Goal: Information Seeking & Learning: Learn about a topic

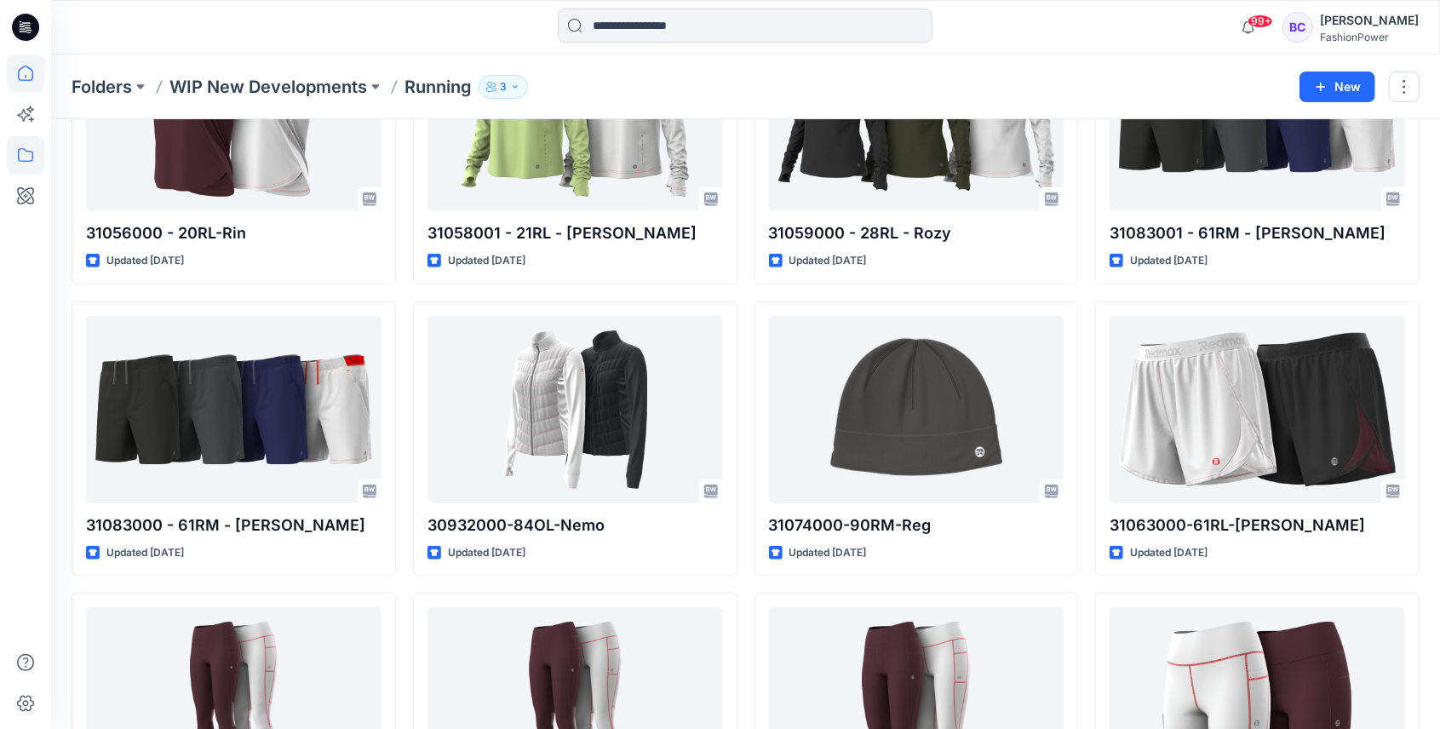
click at [9, 83] on icon at bounding box center [25, 73] width 37 height 37
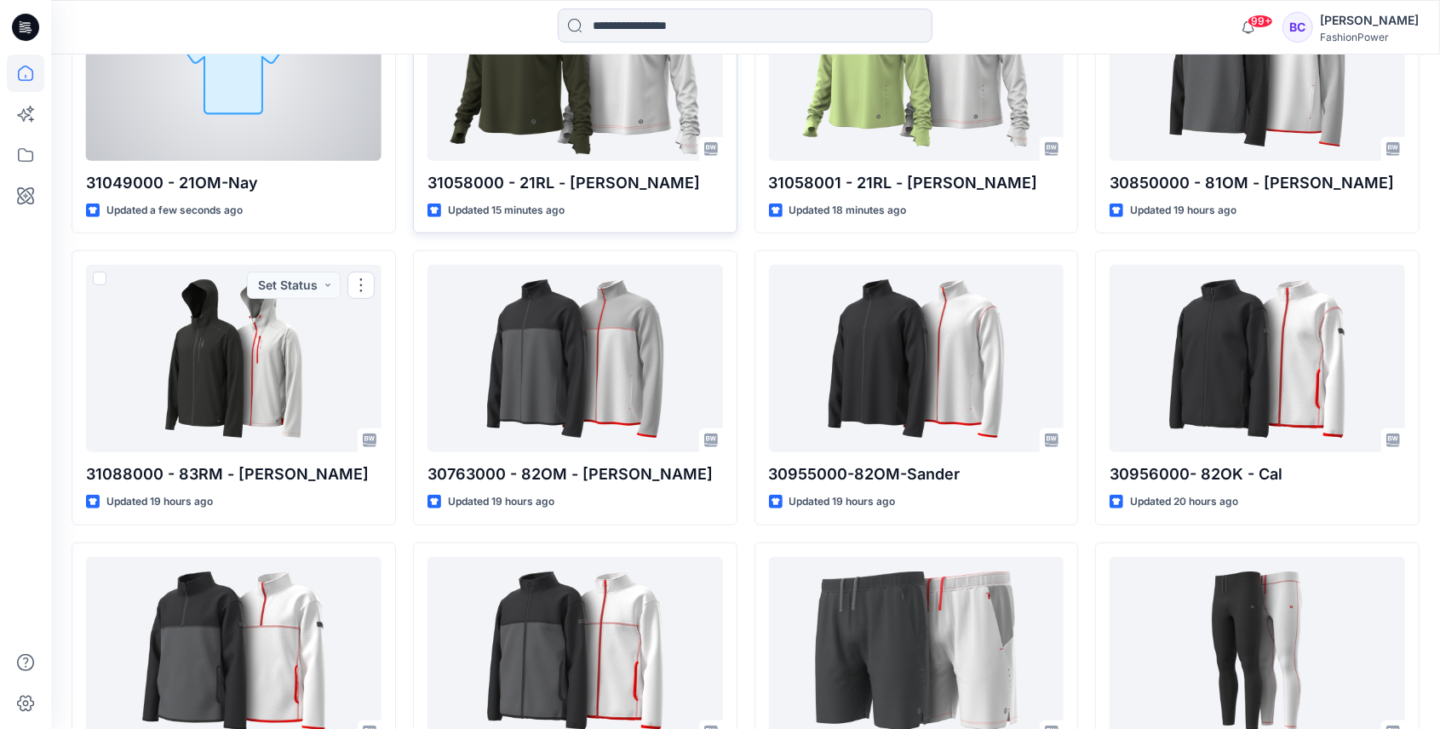
scroll to position [457, 0]
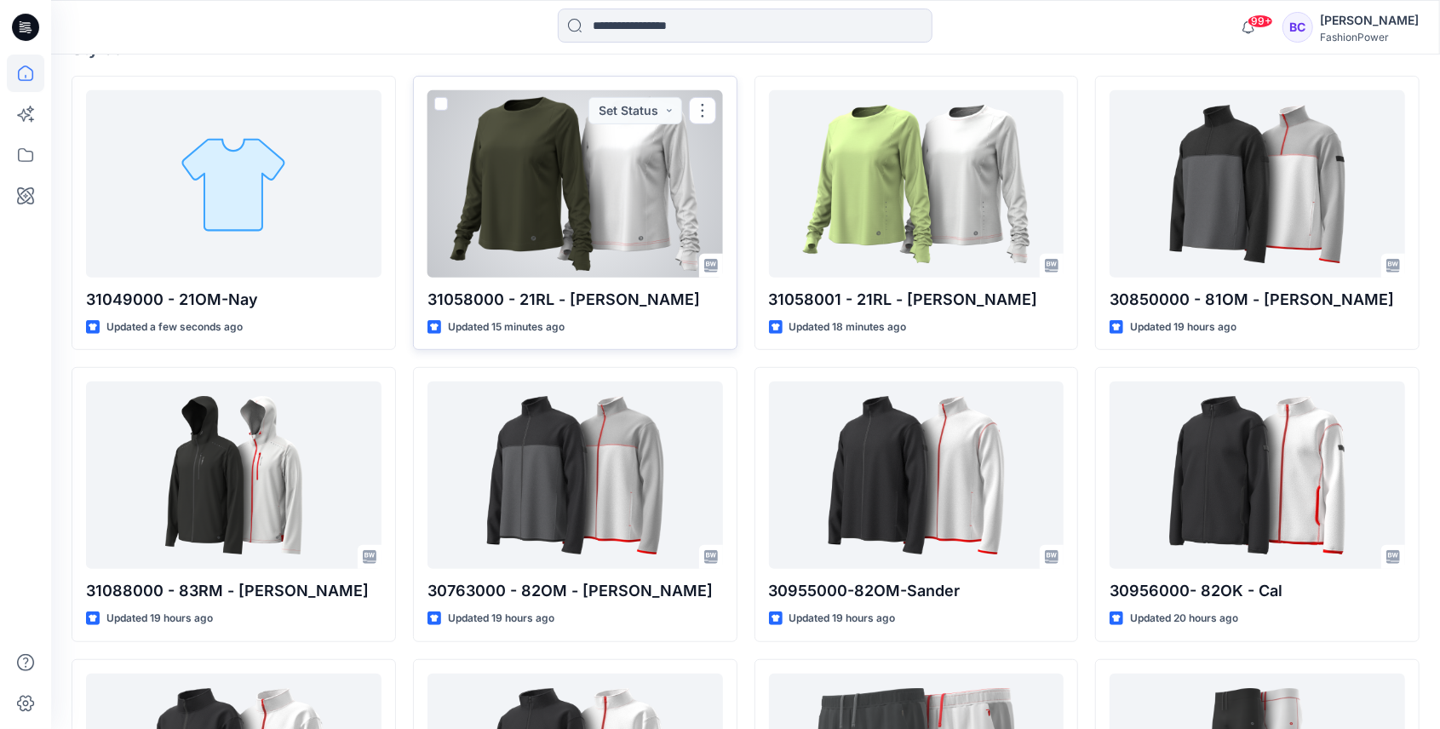
click at [564, 288] on p "31058000 - 21RL - [PERSON_NAME]" at bounding box center [576, 300] width 296 height 24
click at [545, 160] on div at bounding box center [576, 183] width 296 height 187
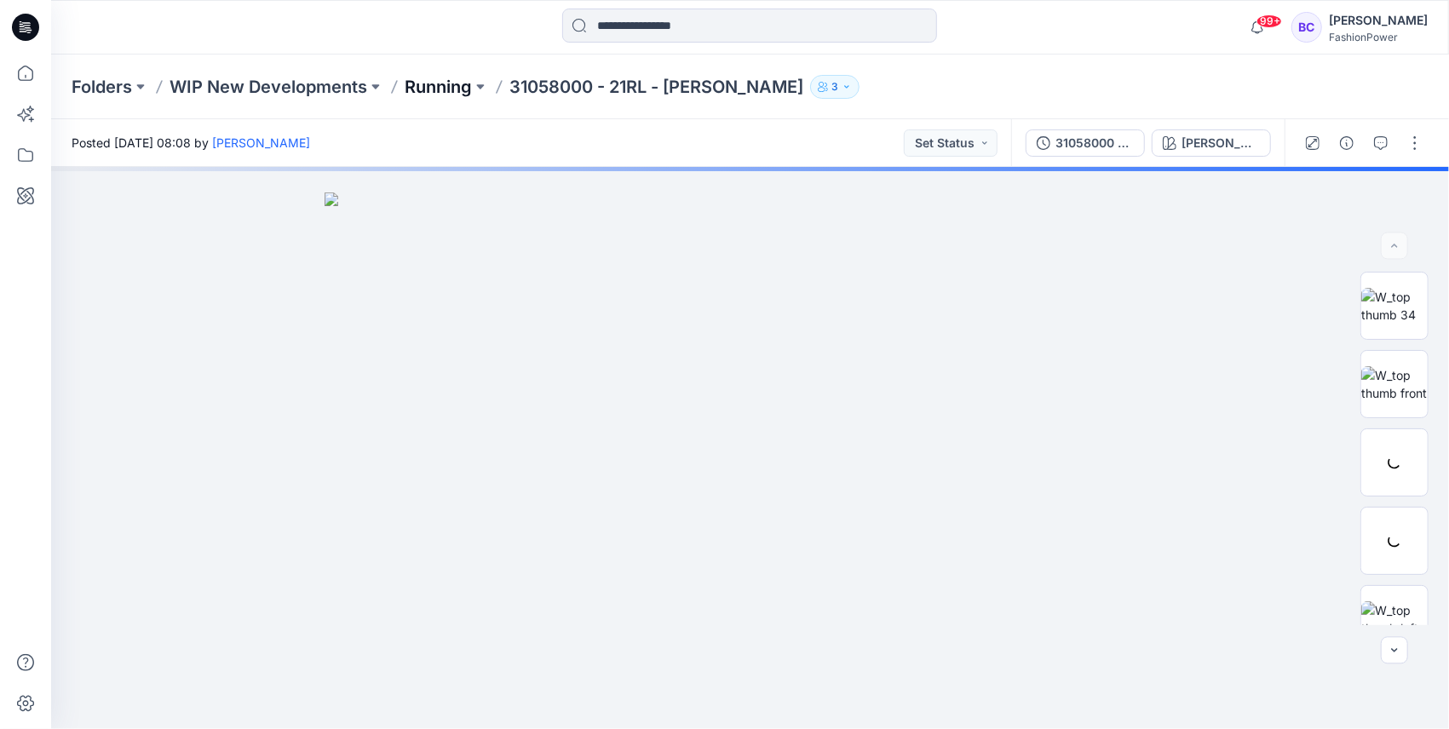
click at [472, 83] on p "Running" at bounding box center [438, 87] width 67 height 24
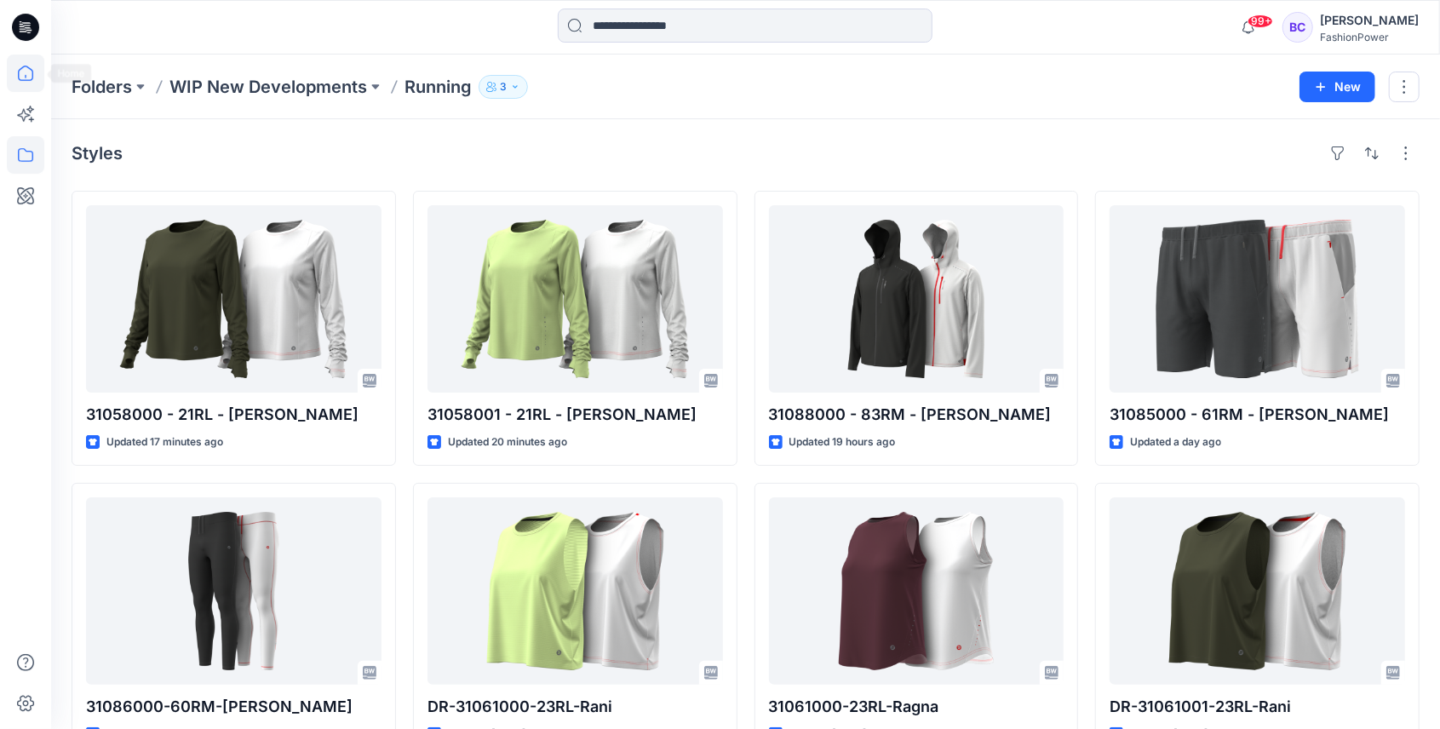
click at [23, 74] on icon at bounding box center [25, 73] width 37 height 37
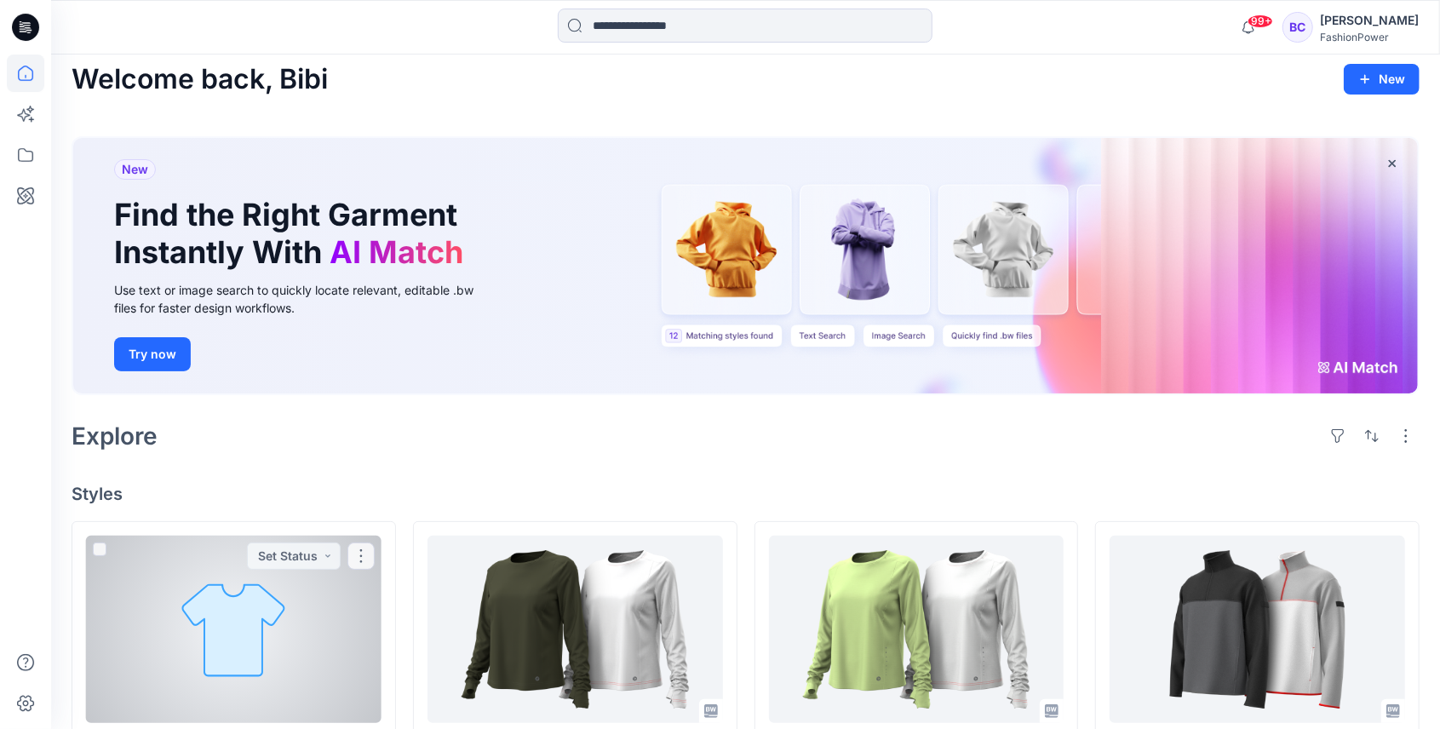
scroll to position [284, 0]
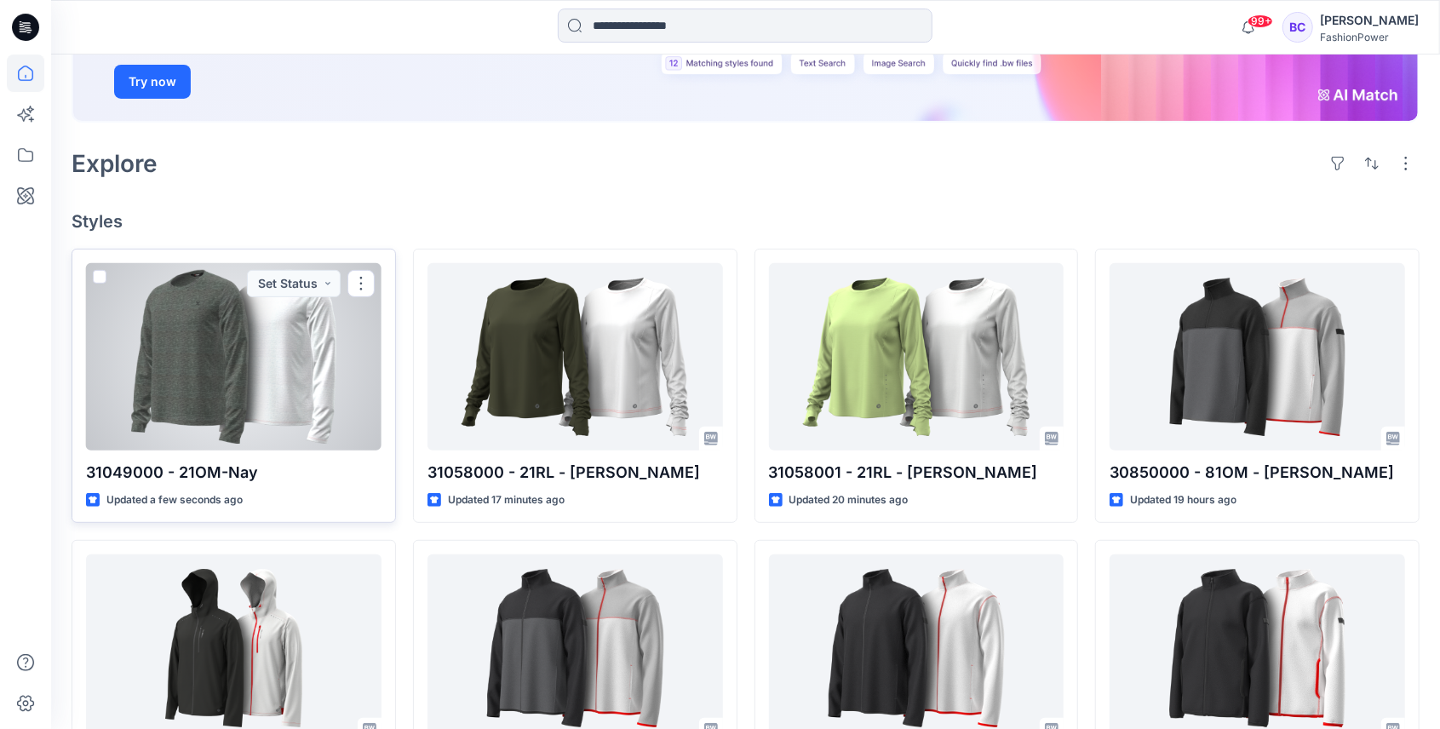
click at [196, 478] on p "31049000 - 21OM-Nay" at bounding box center [234, 473] width 296 height 24
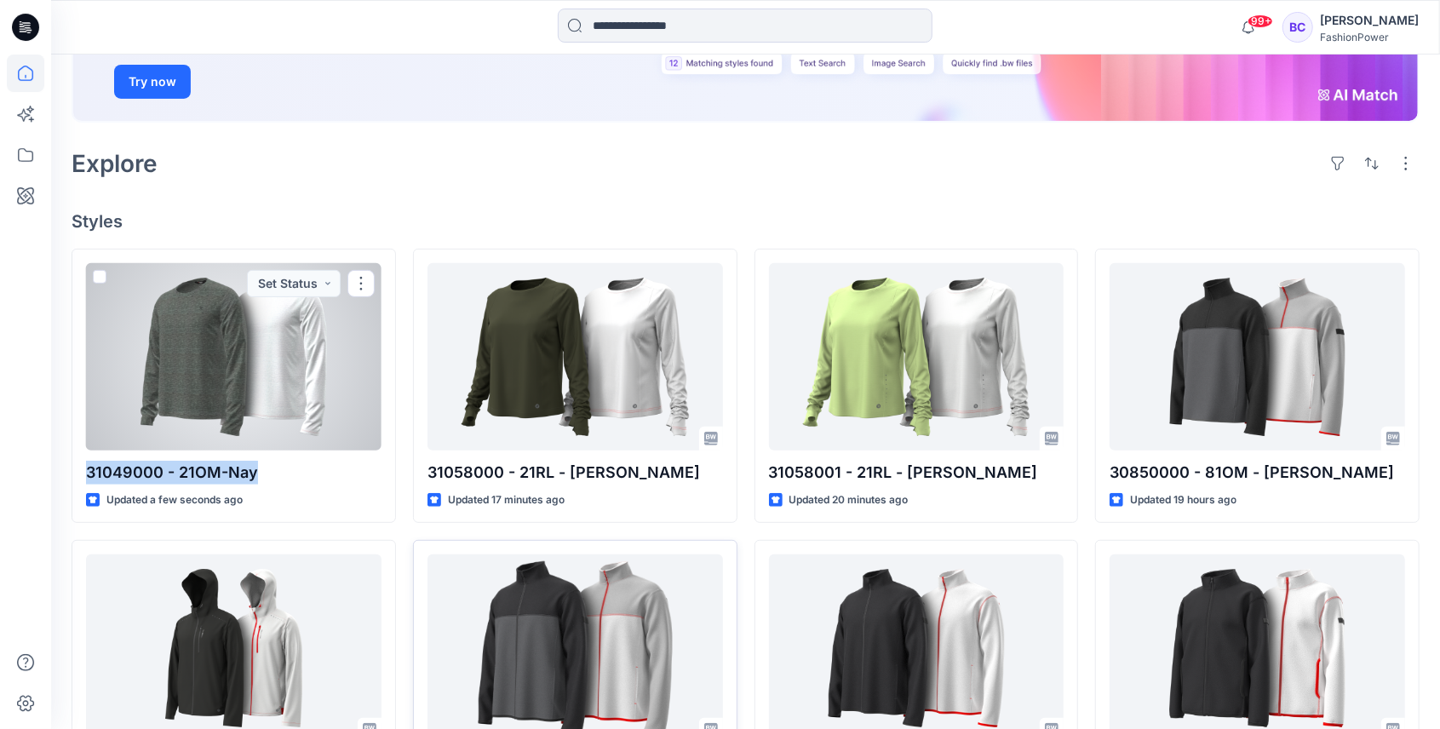
copy div "31049000 - 21OM-Nay"
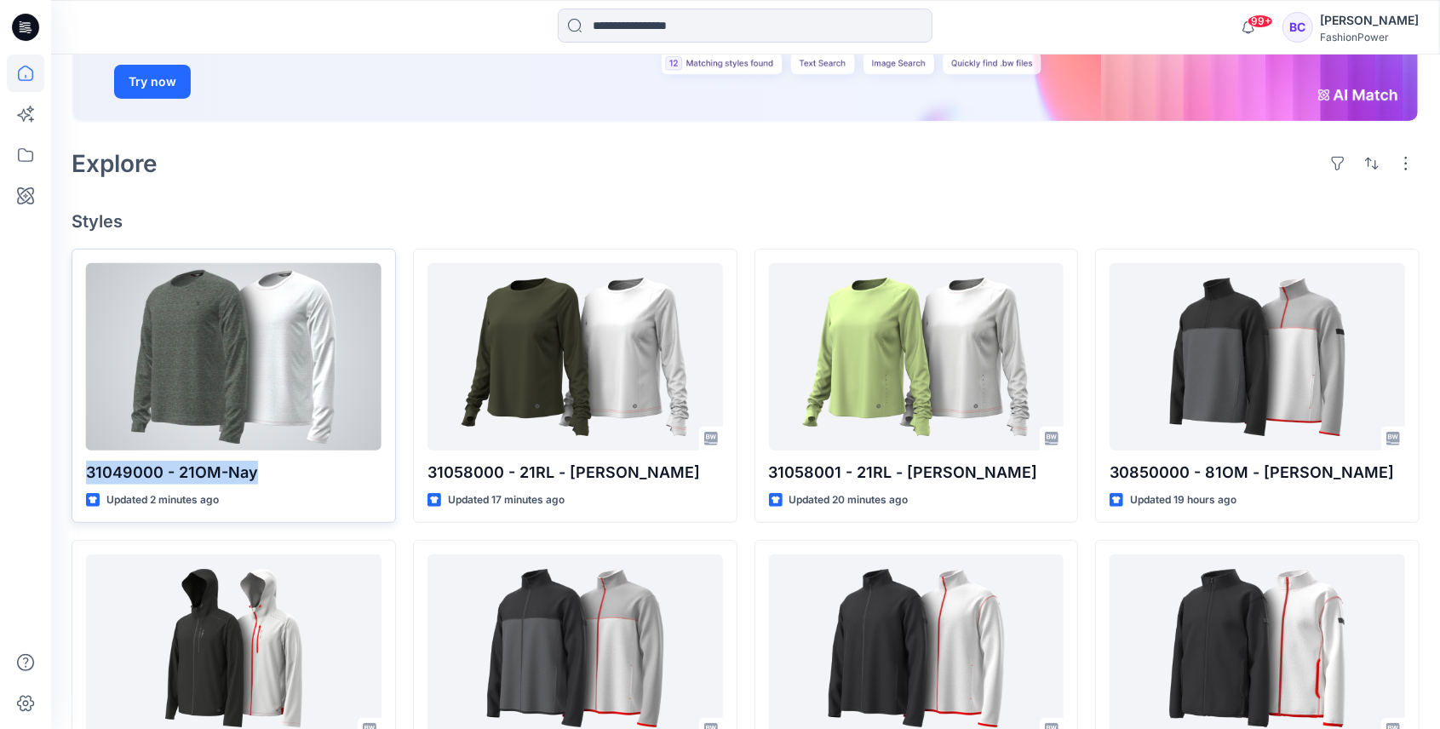
click at [255, 378] on div at bounding box center [234, 356] width 296 height 187
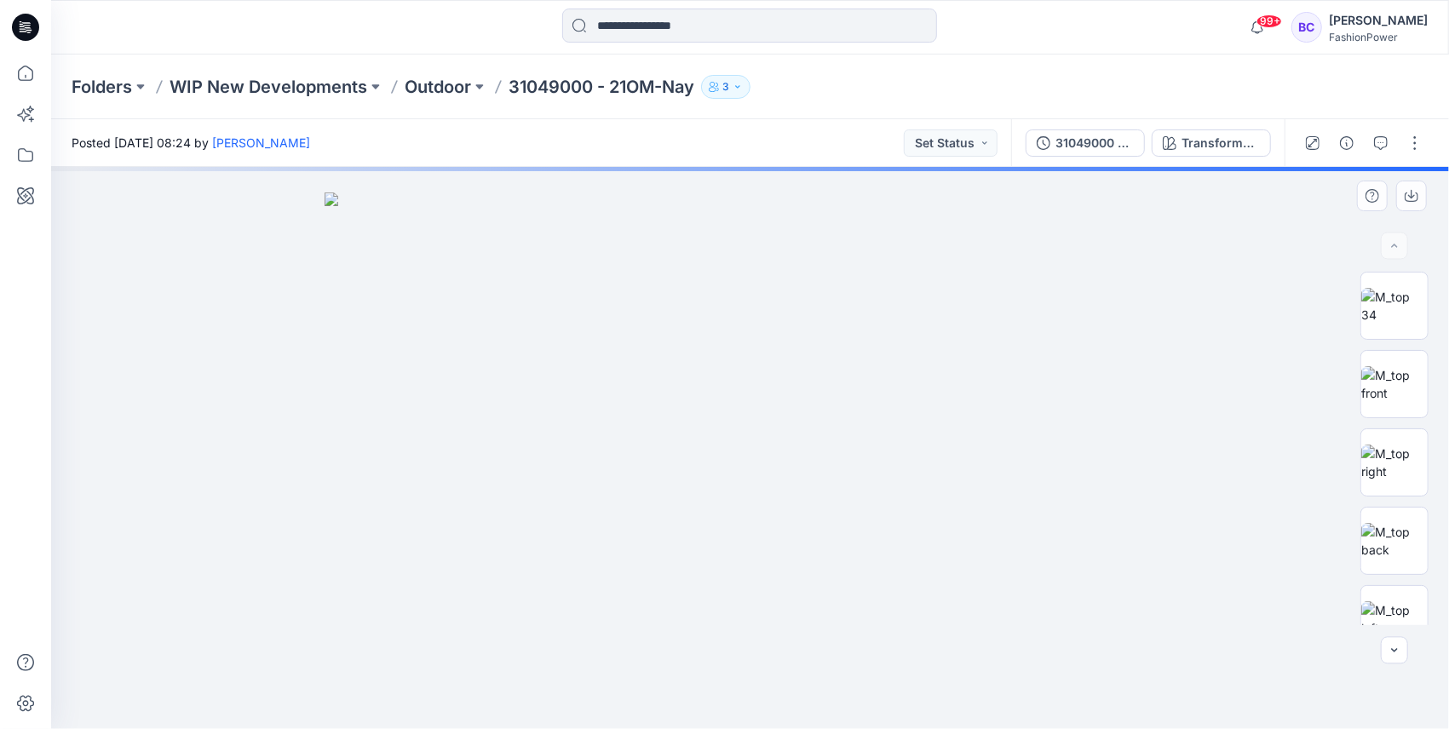
click at [945, 321] on img at bounding box center [751, 461] width 852 height 537
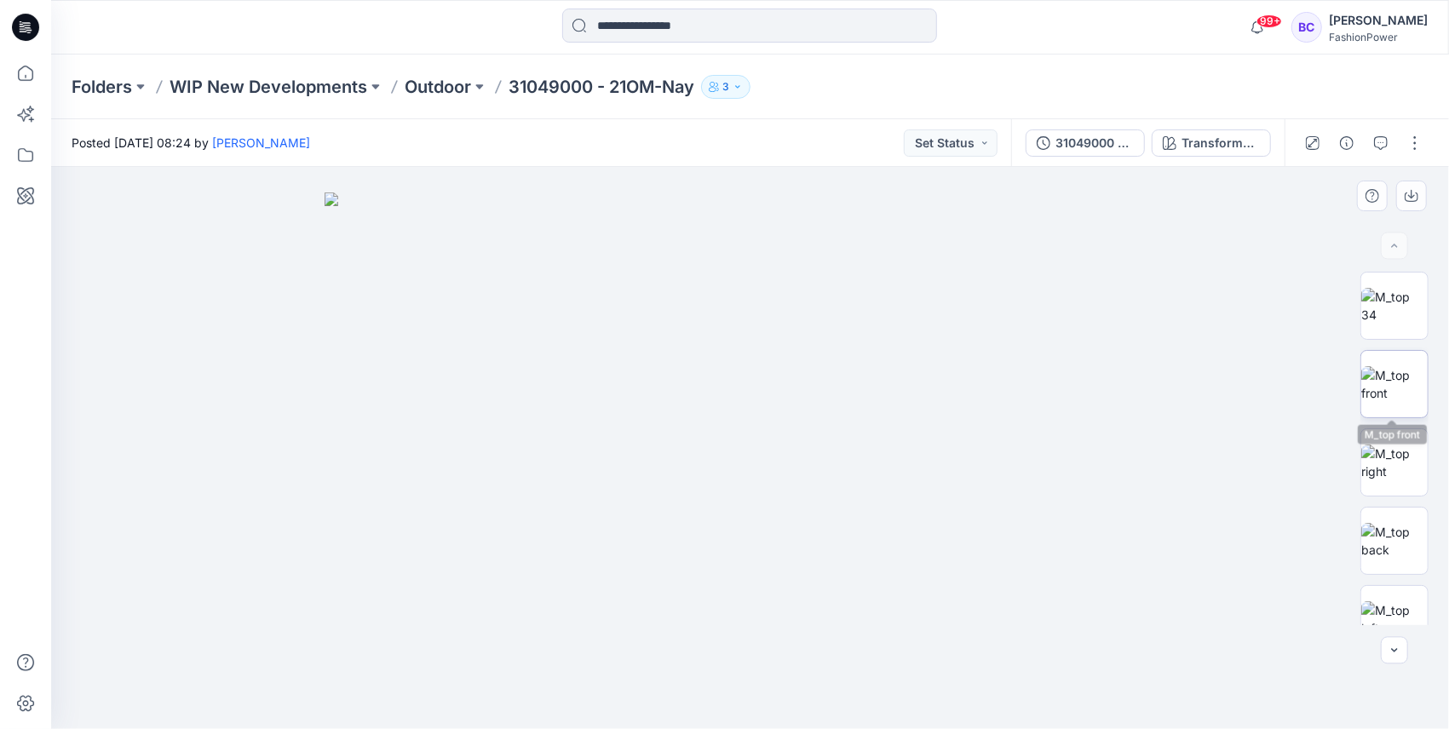
click at [1397, 389] on img at bounding box center [1394, 384] width 66 height 36
click at [1407, 195] on icon "button" at bounding box center [1412, 196] width 14 height 14
click at [1380, 445] on img at bounding box center [1394, 463] width 66 height 36
click at [1412, 195] on icon "button" at bounding box center [1411, 194] width 7 height 9
click at [1407, 534] on img at bounding box center [1394, 541] width 66 height 36
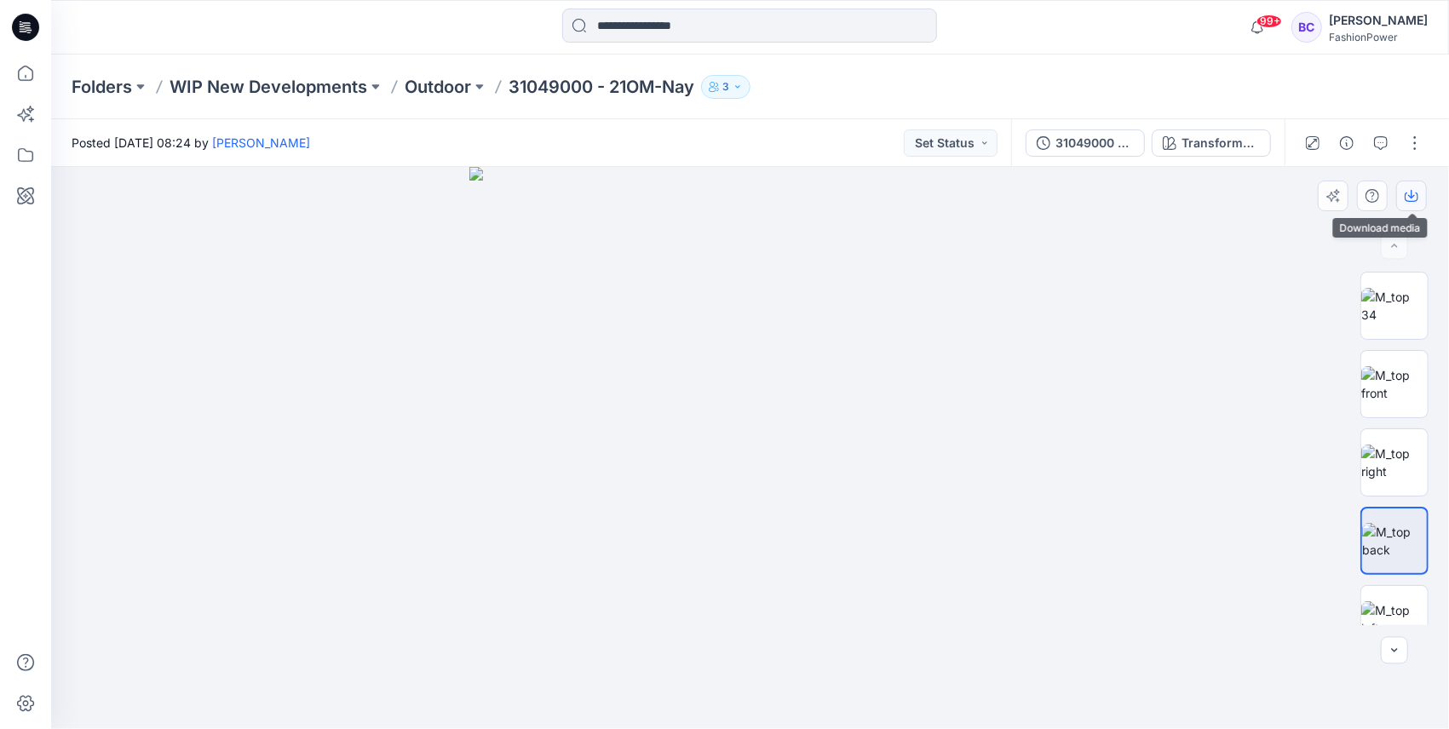
click at [1404, 193] on button "button" at bounding box center [1411, 196] width 31 height 31
click at [1392, 601] on img at bounding box center [1394, 619] width 66 height 36
click at [1407, 194] on icon "button" at bounding box center [1412, 196] width 14 height 14
drag, startPoint x: 1116, startPoint y: 294, endPoint x: 1100, endPoint y: 231, distance: 65.1
click at [1116, 294] on div at bounding box center [750, 448] width 1398 height 562
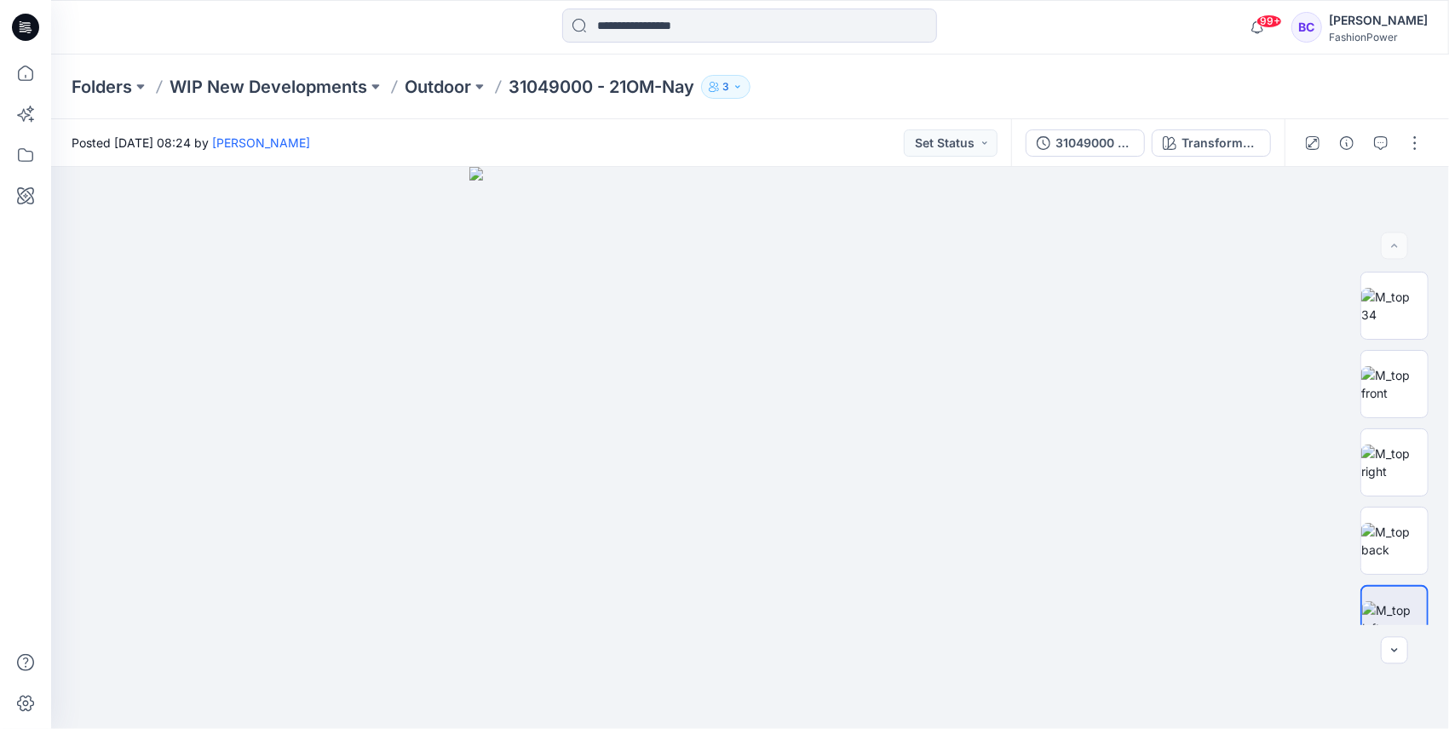
click at [1068, 158] on div "31049000 - 21OM-Nay Transformative Teal" at bounding box center [1147, 143] width 273 height 48
click at [1162, 131] on button "Transformative Teal" at bounding box center [1211, 142] width 119 height 27
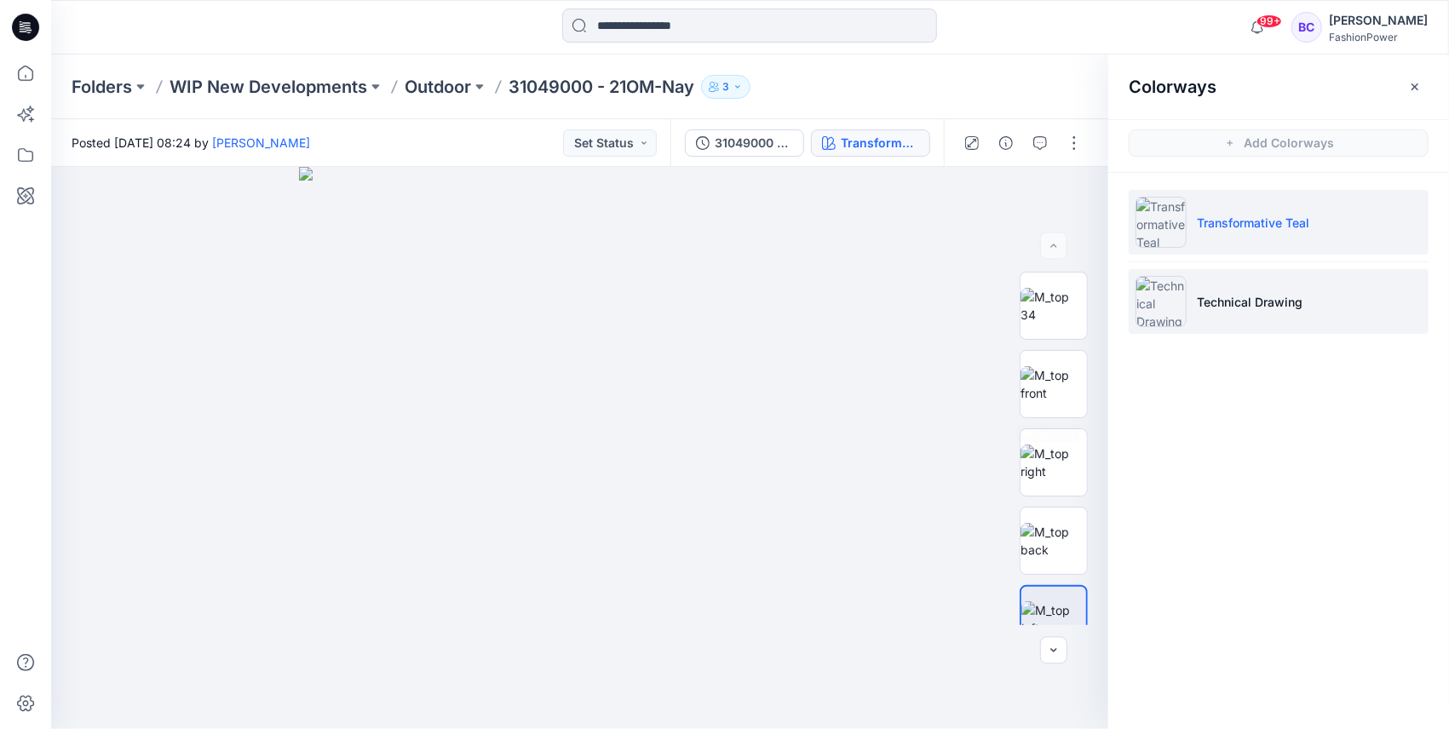
click at [1296, 282] on li "Technical Drawing" at bounding box center [1279, 301] width 300 height 65
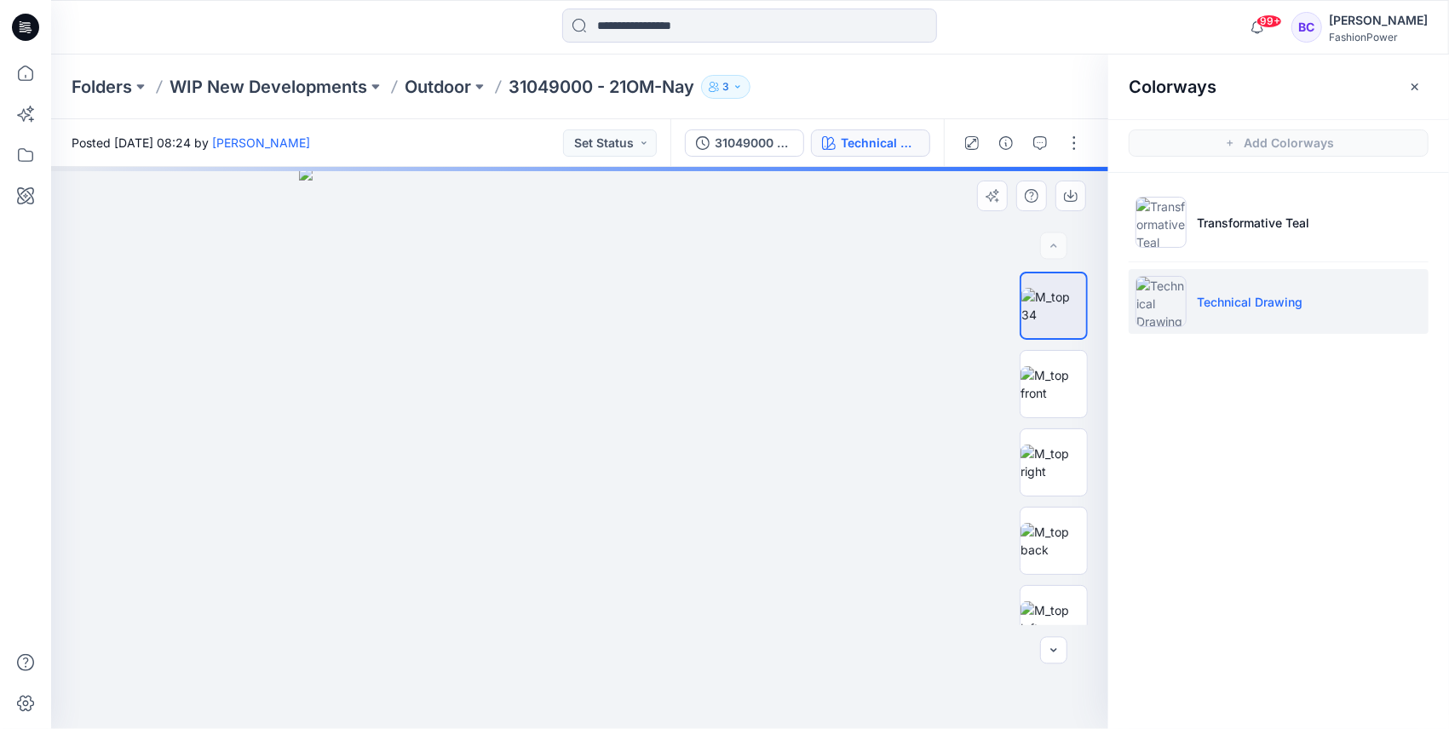
click at [635, 356] on img at bounding box center [580, 448] width 562 height 562
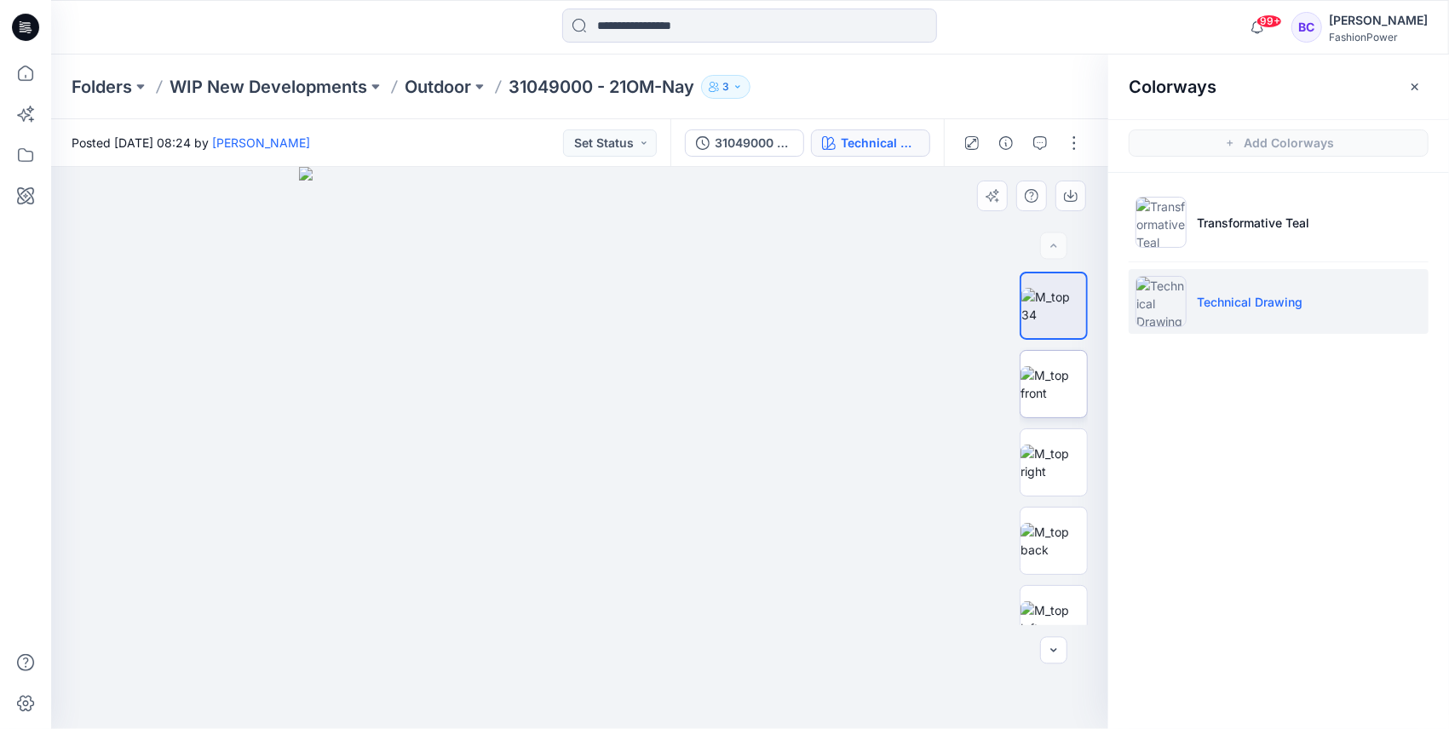
click at [1068, 374] on img at bounding box center [1053, 384] width 66 height 36
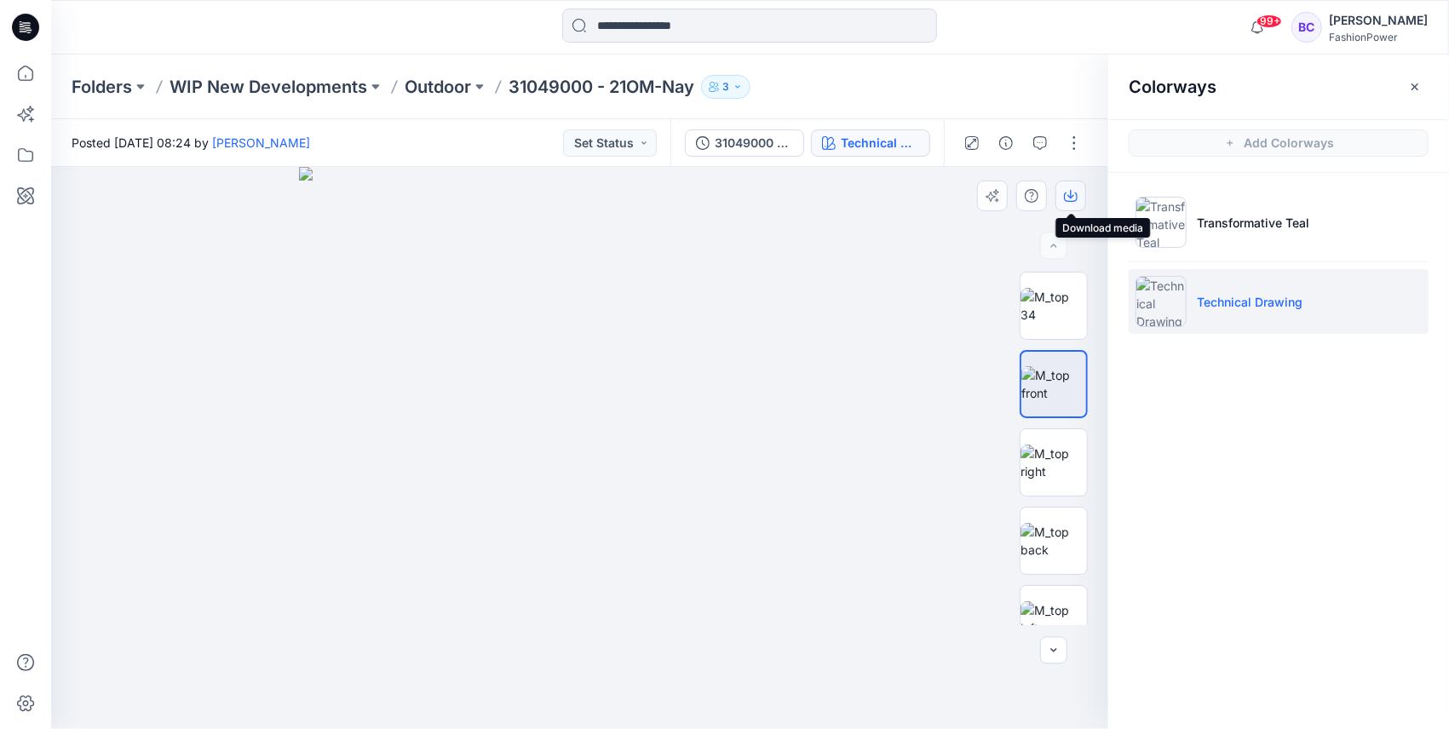
click at [1066, 198] on icon "button" at bounding box center [1071, 196] width 14 height 14
click at [1077, 402] on img at bounding box center [1053, 384] width 65 height 36
click at [1080, 467] on img at bounding box center [1053, 463] width 66 height 36
click at [1070, 193] on icon "button" at bounding box center [1071, 196] width 14 height 14
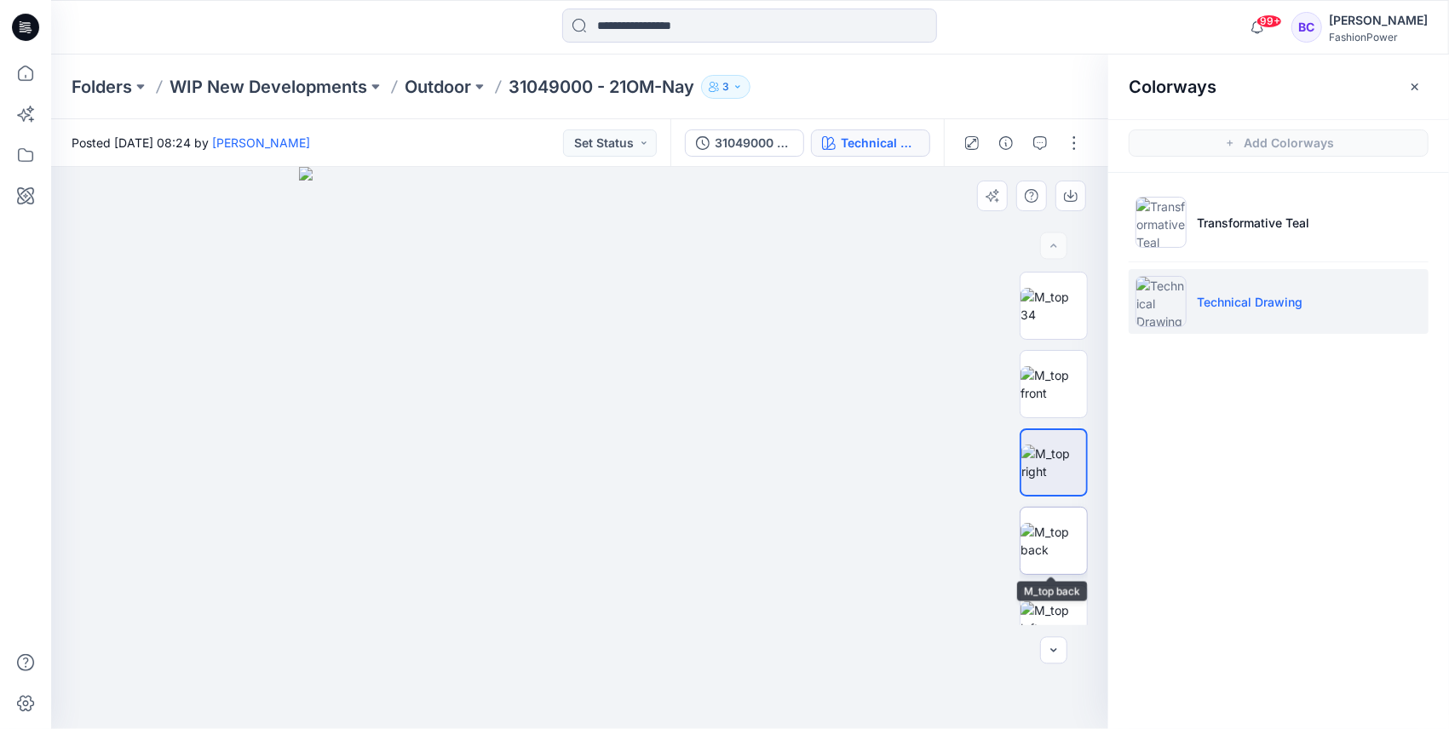
click at [1075, 549] on img at bounding box center [1053, 541] width 66 height 36
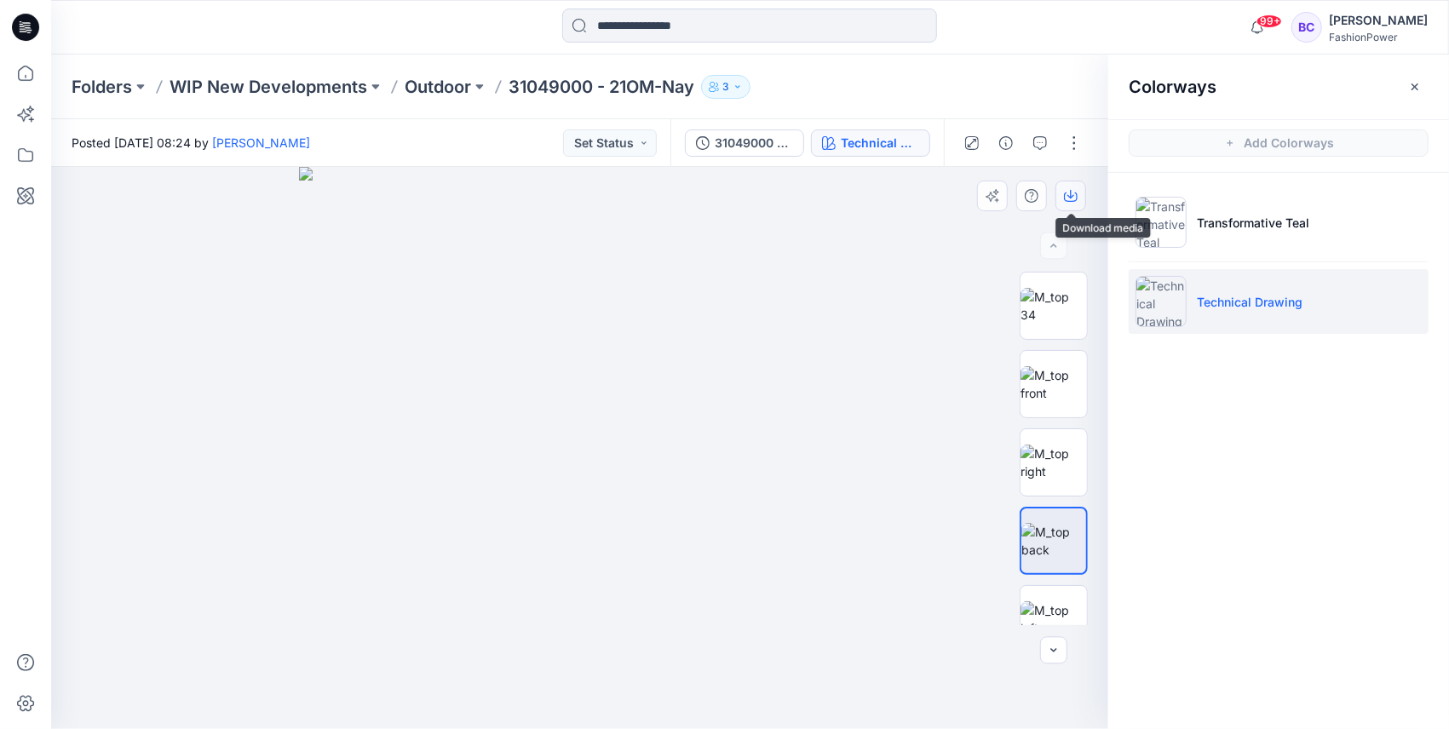
click at [1073, 193] on icon "button" at bounding box center [1071, 196] width 14 height 14
click at [1063, 606] on img at bounding box center [1053, 619] width 66 height 36
click at [1072, 196] on icon "button" at bounding box center [1070, 194] width 7 height 9
